Goal: Task Accomplishment & Management: Manage account settings

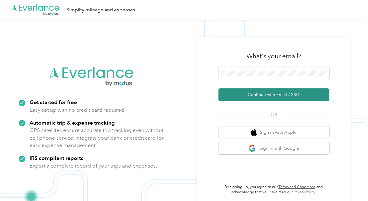
click at [272, 94] on button "Continue with Email / SSO" at bounding box center [273, 95] width 111 height 13
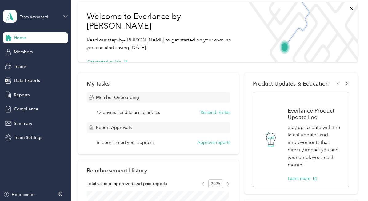
scroll to position [36, 0]
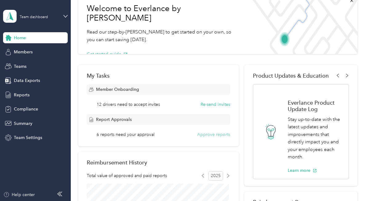
click at [209, 134] on button "Approve reports" at bounding box center [213, 135] width 33 height 6
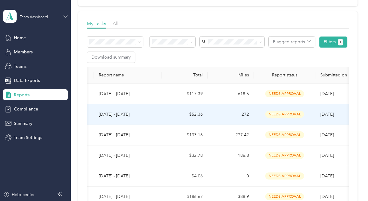
scroll to position [0, 68]
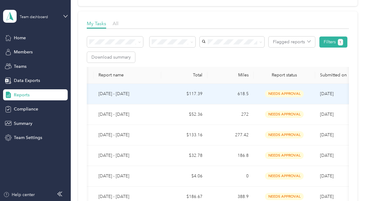
click at [293, 94] on span "needs approval" at bounding box center [284, 93] width 39 height 7
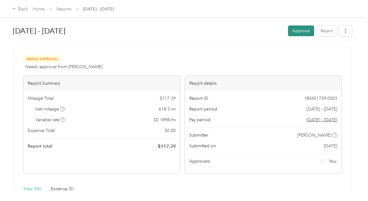
click at [299, 28] on button "Approve" at bounding box center [301, 31] width 26 height 11
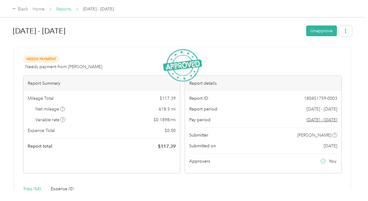
click at [66, 8] on link "Reports" at bounding box center [63, 8] width 15 height 5
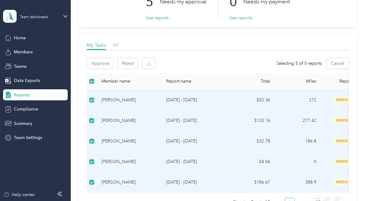
scroll to position [56, 0]
click at [100, 63] on button "Approve" at bounding box center [100, 63] width 26 height 11
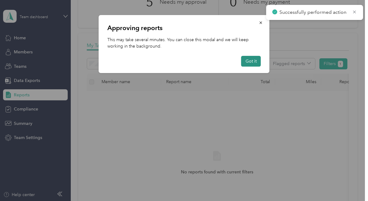
click at [252, 61] on button "Got it" at bounding box center [251, 61] width 20 height 11
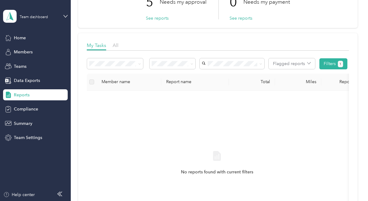
scroll to position [0, 0]
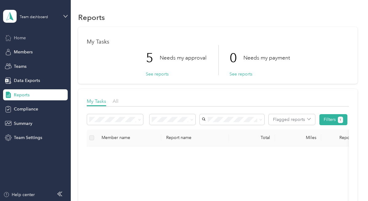
click at [20, 35] on span "Home" at bounding box center [20, 38] width 12 height 6
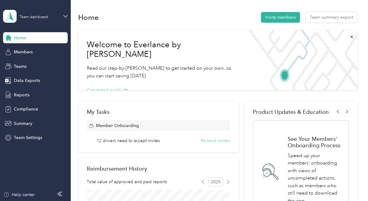
click at [211, 139] on button "Re-send invites" at bounding box center [216, 141] width 30 height 6
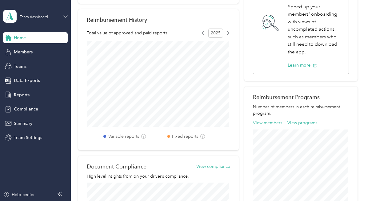
scroll to position [149, 0]
click at [30, 52] on span "Members" at bounding box center [23, 52] width 19 height 6
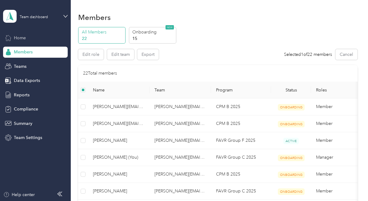
click at [22, 37] on span "Home" at bounding box center [20, 38] width 12 height 6
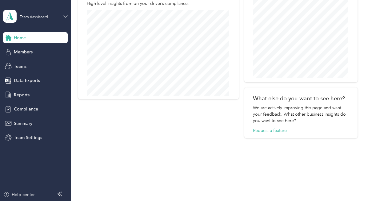
scroll to position [300, 0]
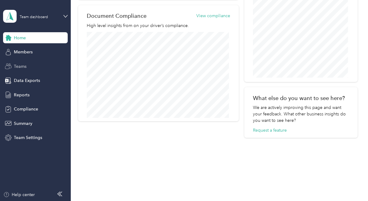
click at [21, 66] on span "Teams" at bounding box center [20, 66] width 13 height 6
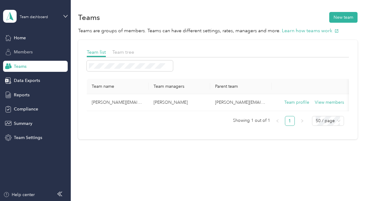
click at [27, 51] on span "Members" at bounding box center [23, 52] width 19 height 6
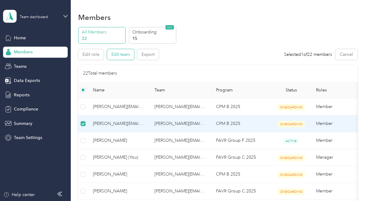
click at [119, 50] on button "Edit team" at bounding box center [120, 54] width 27 height 11
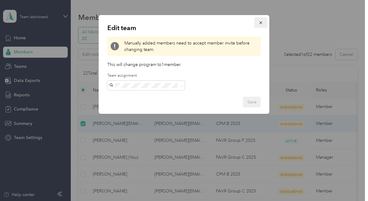
click at [261, 23] on icon "button" at bounding box center [261, 23] width 4 height 4
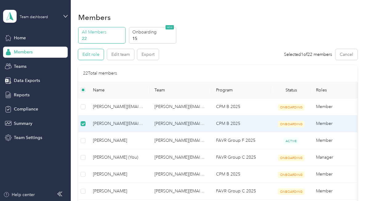
click at [89, 51] on button "Edit role" at bounding box center [91, 54] width 26 height 11
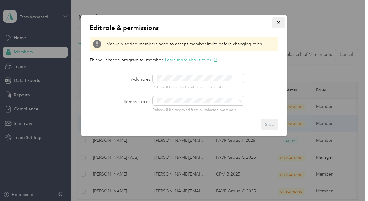
click at [279, 23] on icon "button" at bounding box center [278, 23] width 4 height 4
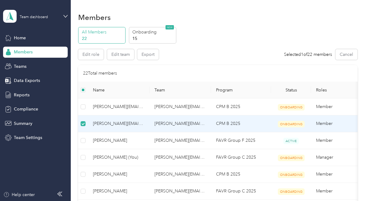
click at [241, 36] on div "All Members 22 Onboarding 15 NEW" at bounding box center [217, 35] width 279 height 17
